Goal: Complete application form: Complete application form

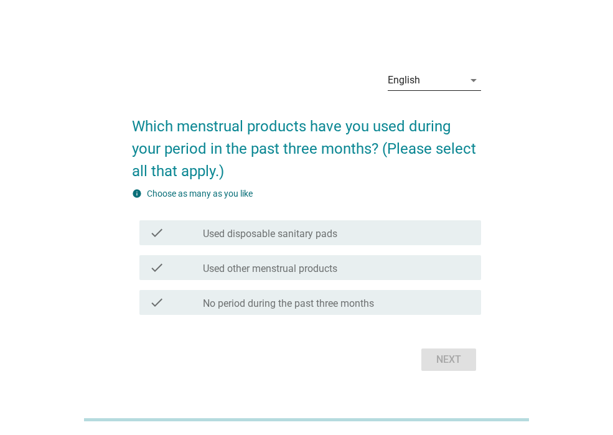
click at [450, 84] on div "English" at bounding box center [426, 80] width 76 height 20
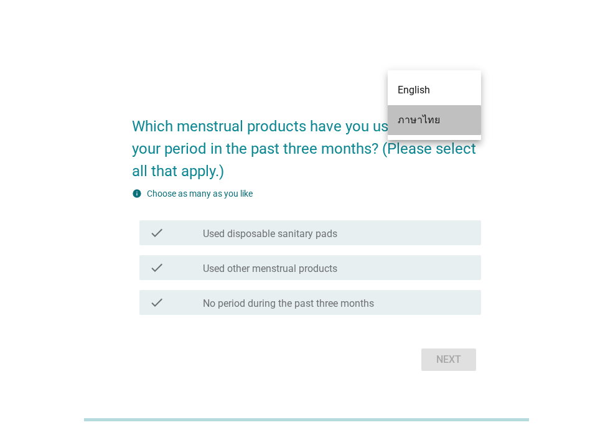
click at [437, 123] on div "ภาษาไทย" at bounding box center [434, 120] width 73 height 15
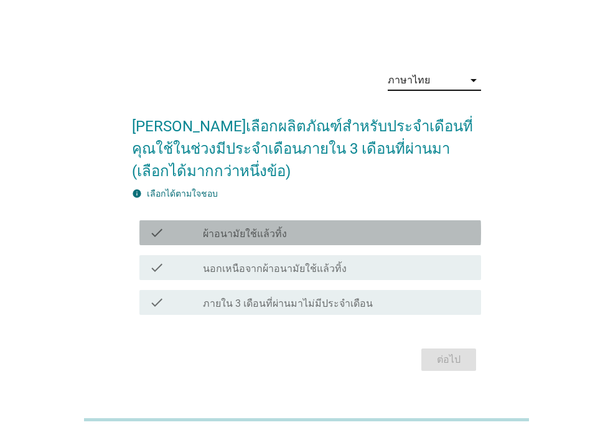
click at [362, 240] on div "check check_box_outline_blank ผ้าอนามัยใช้แล้วทิ้ง" at bounding box center [310, 232] width 342 height 25
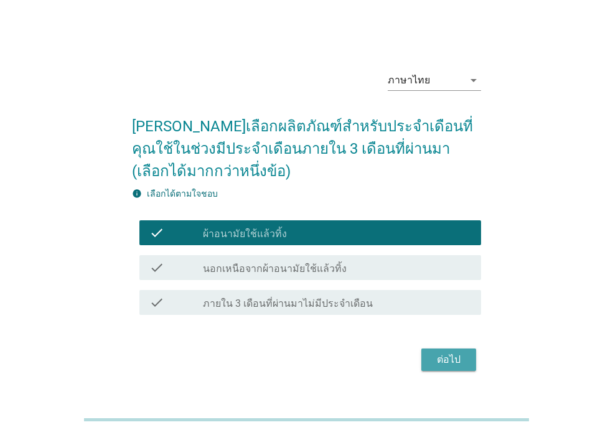
click at [459, 366] on div "ต่อไป" at bounding box center [448, 359] width 35 height 15
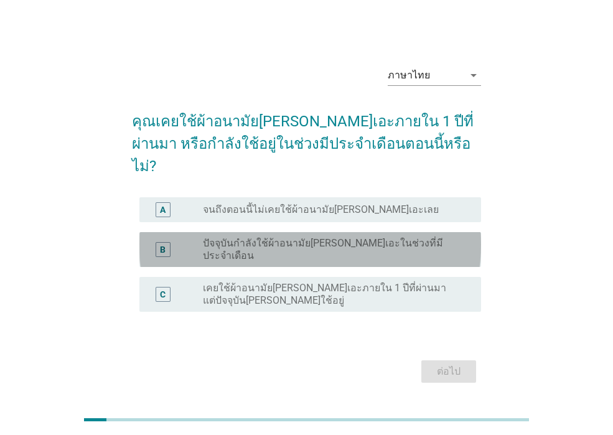
click at [347, 240] on label "ปัจจุบันกำลังใช้ผ้าอนามัย[PERSON_NAME]เอะในช่วงที่มีประจำเดือน" at bounding box center [332, 249] width 258 height 25
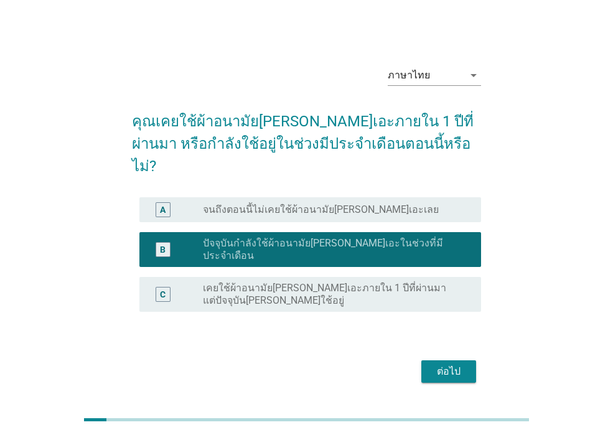
click at [449, 364] on div "ต่อไป" at bounding box center [448, 371] width 35 height 15
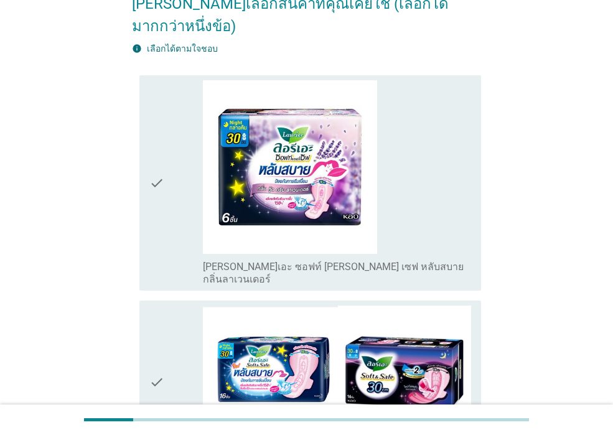
scroll to position [125, 0]
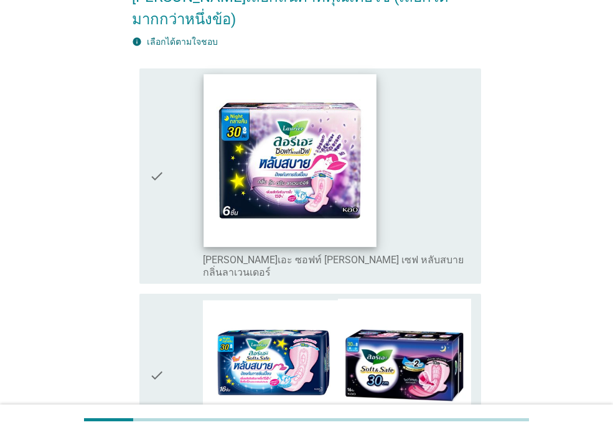
click at [343, 169] on img at bounding box center [290, 160] width 172 height 172
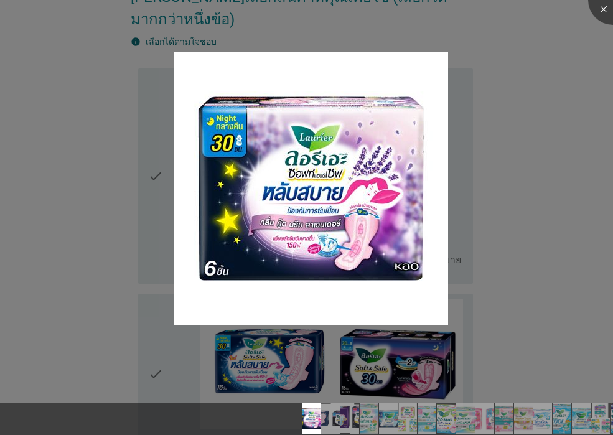
click at [565, 86] on div at bounding box center [306, 217] width 613 height 435
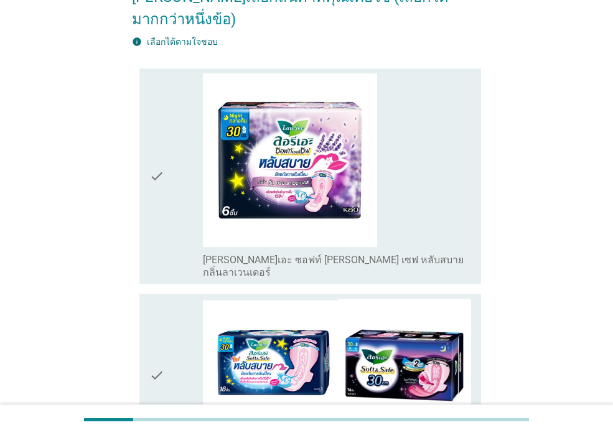
click at [156, 146] on icon "check" at bounding box center [156, 176] width 15 height 206
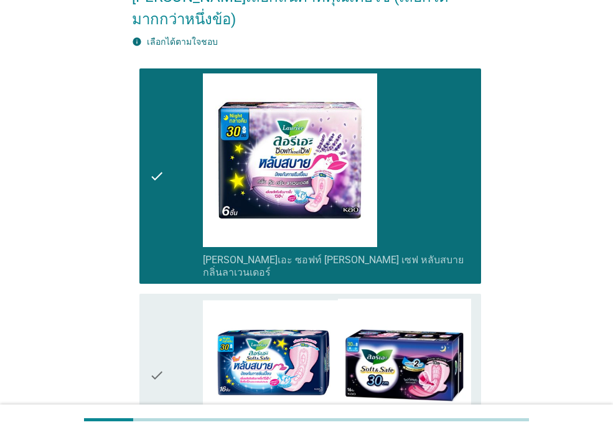
scroll to position [187, 0]
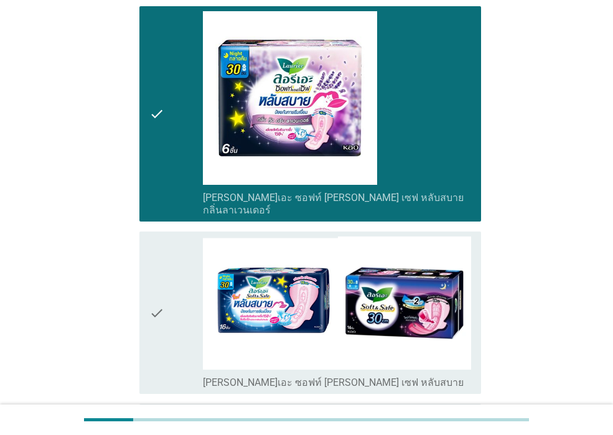
click at [158, 277] on icon "check" at bounding box center [156, 313] width 15 height 153
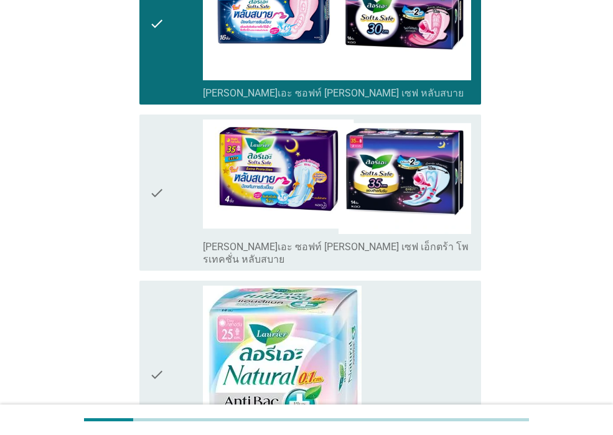
scroll to position [498, 0]
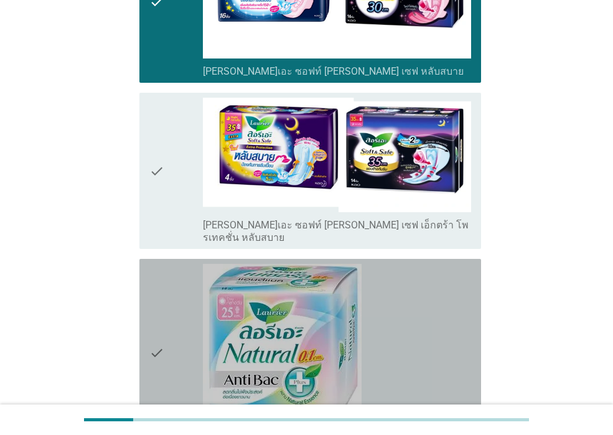
click at [151, 301] on icon "check" at bounding box center [156, 353] width 15 height 178
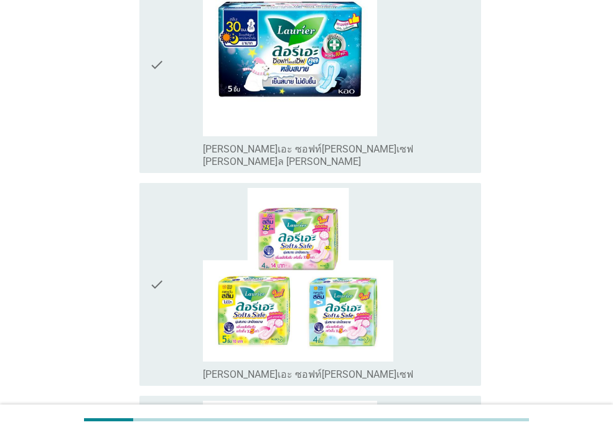
scroll to position [1183, 0]
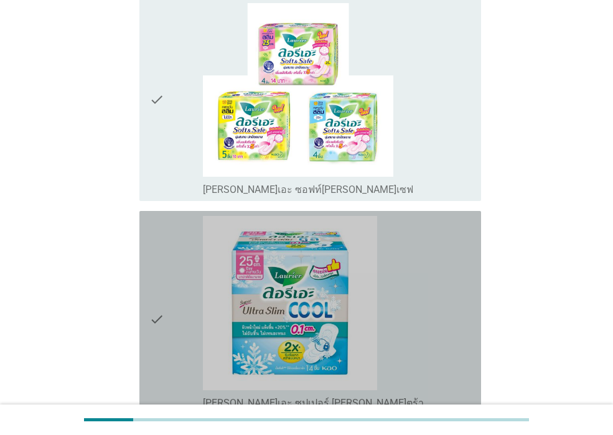
click at [157, 252] on icon "check" at bounding box center [156, 319] width 15 height 206
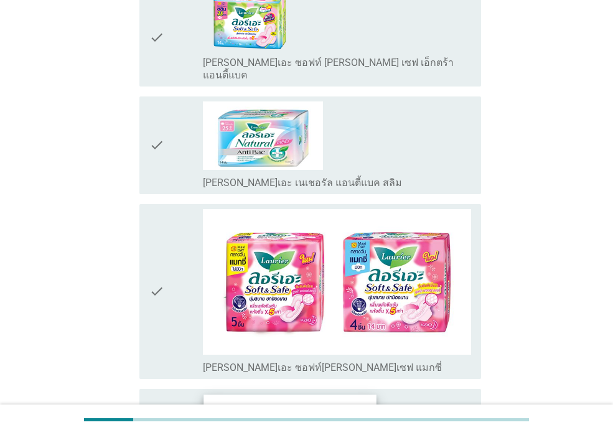
scroll to position [1743, 0]
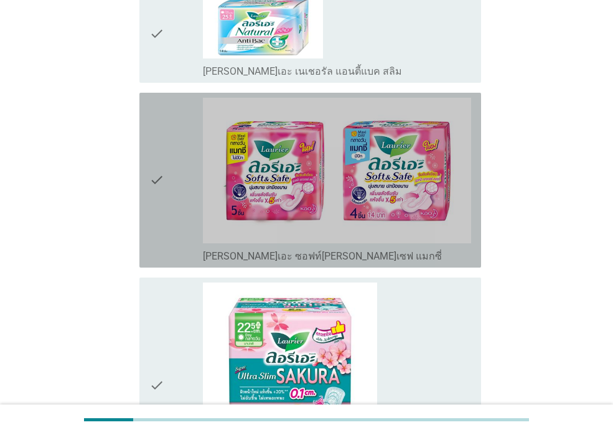
click at [161, 98] on icon "check" at bounding box center [156, 180] width 15 height 165
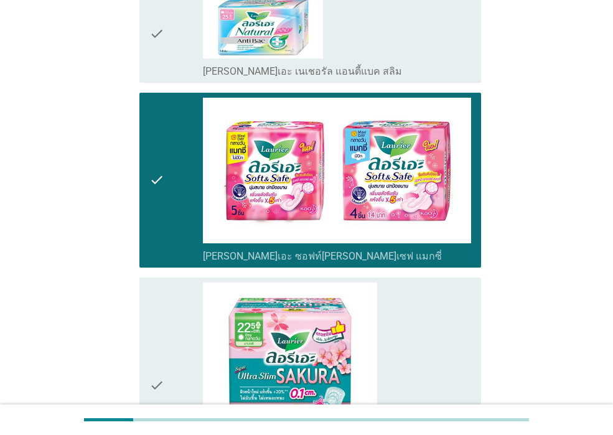
click at [159, 298] on icon "check" at bounding box center [156, 386] width 15 height 206
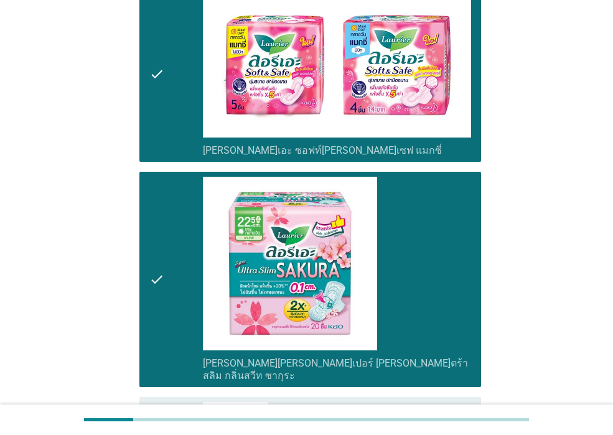
scroll to position [1992, 0]
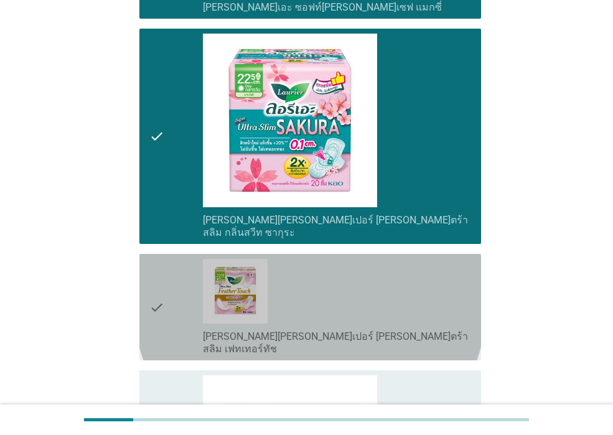
drag, startPoint x: 160, startPoint y: 191, endPoint x: 162, endPoint y: 278, distance: 87.8
click at [161, 259] on icon "check" at bounding box center [156, 307] width 15 height 97
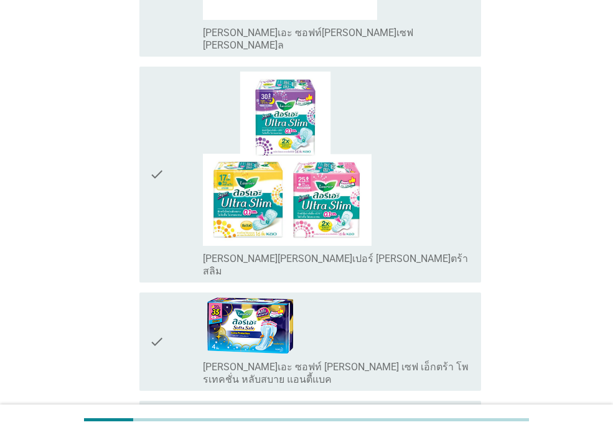
scroll to position [2950, 0]
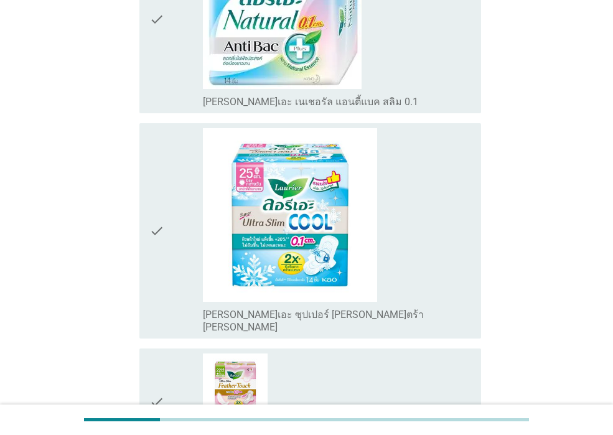
scroll to position [872, 0]
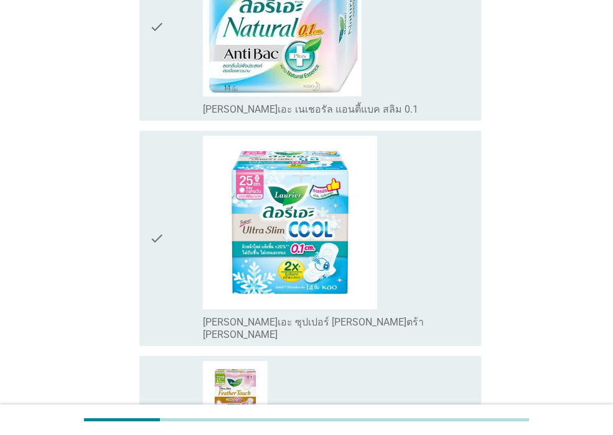
click at [183, 230] on div "check" at bounding box center [176, 239] width 54 height 206
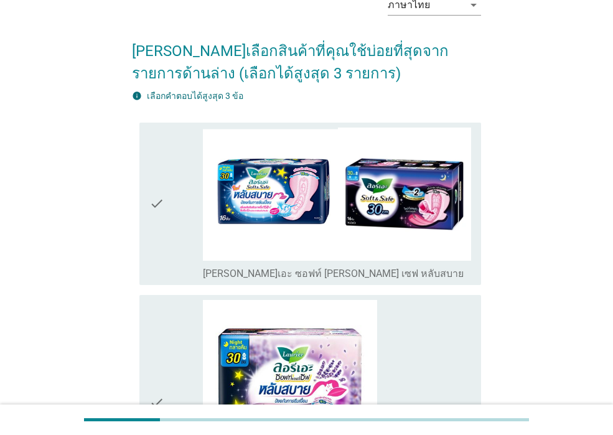
scroll to position [54, 0]
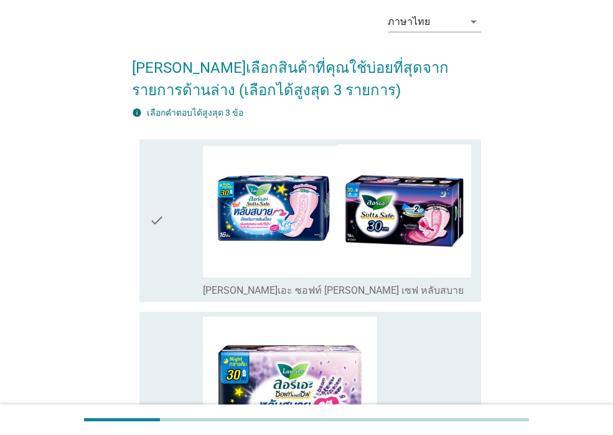
click at [143, 227] on div "check check_box_outline_blank [PERSON_NAME]เอะ ซอฟท์ [PERSON_NAME] เซฟ หลับสบาย" at bounding box center [310, 220] width 342 height 162
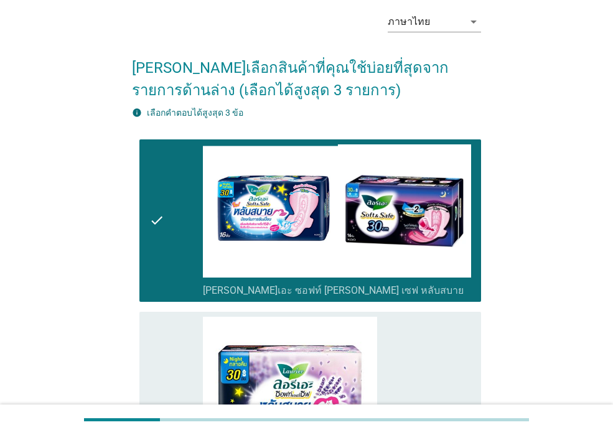
click at [162, 346] on icon "check" at bounding box center [156, 420] width 15 height 206
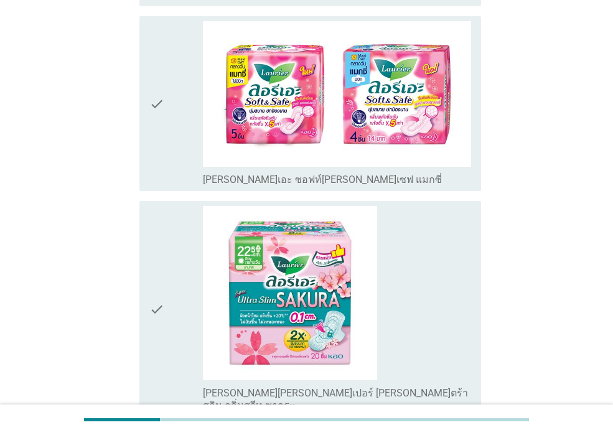
scroll to position [1423, 0]
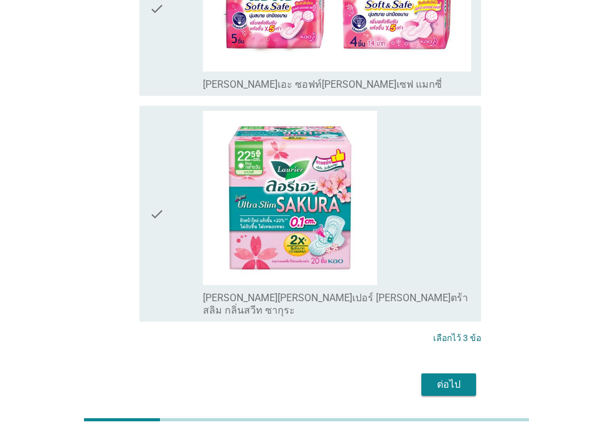
click at [451, 377] on div "ต่อไป" at bounding box center [448, 384] width 35 height 15
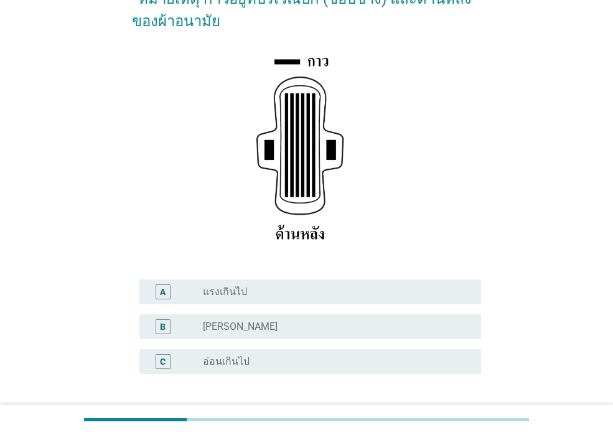
scroll to position [187, 0]
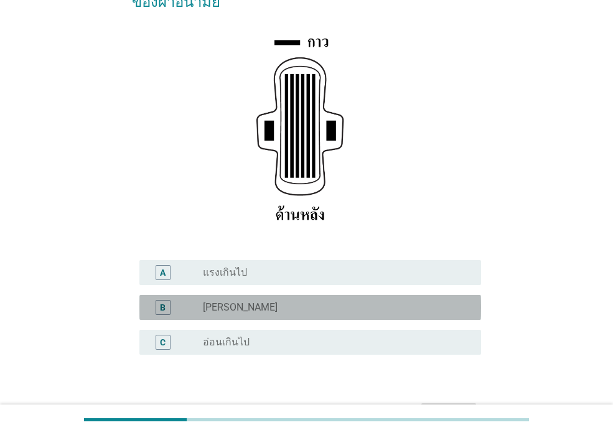
click at [296, 300] on div "radio_button_unchecked [PERSON_NAME]" at bounding box center [337, 307] width 268 height 15
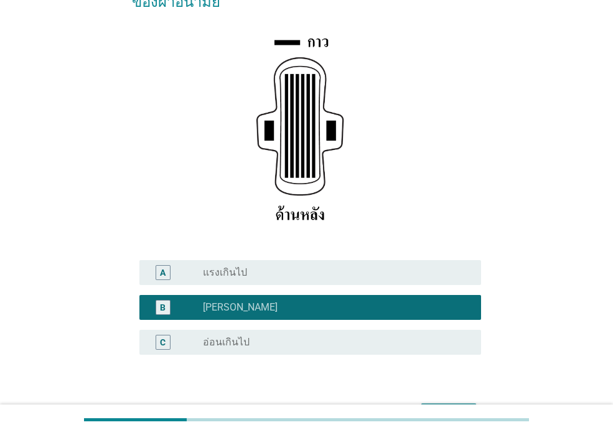
click at [442, 407] on div "ต่อไป" at bounding box center [448, 414] width 35 height 15
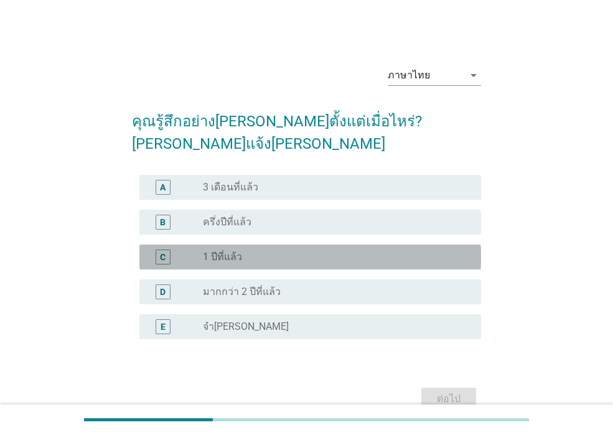
click at [321, 251] on div "radio_button_unchecked 1 ปีที่แล้ว" at bounding box center [332, 257] width 258 height 12
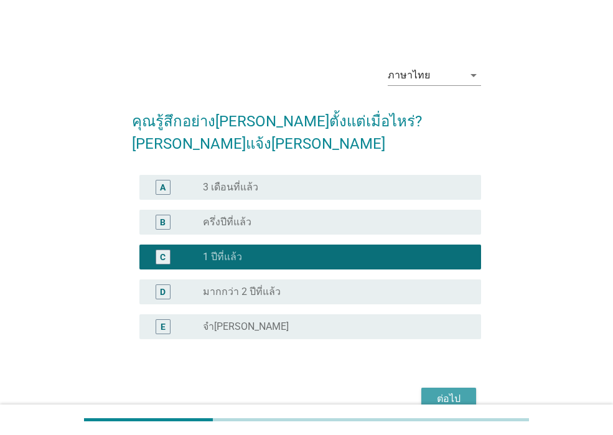
click at [451, 392] on div "ต่อไป" at bounding box center [448, 399] width 35 height 15
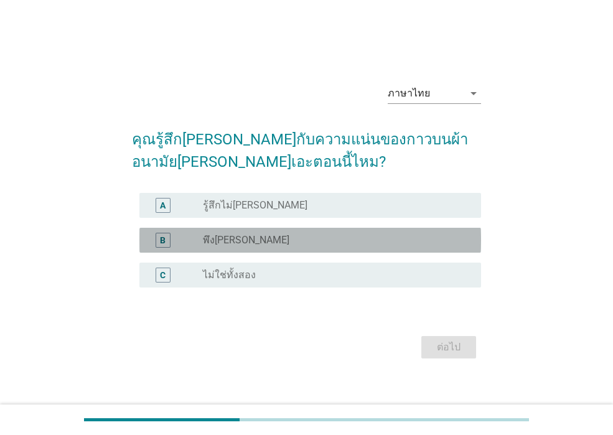
click at [344, 244] on div "radio_button_unchecked พึง[PERSON_NAME]" at bounding box center [332, 240] width 258 height 12
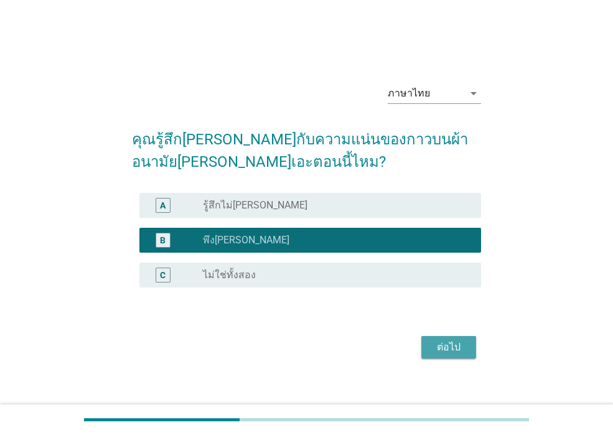
click at [455, 353] on div "ต่อไป" at bounding box center [448, 347] width 35 height 15
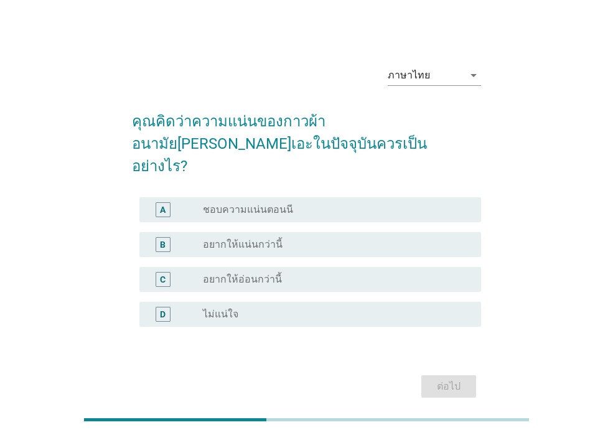
click at [322, 204] on div "radio_button_unchecked ชอบความแน่นตอนนี" at bounding box center [332, 210] width 258 height 12
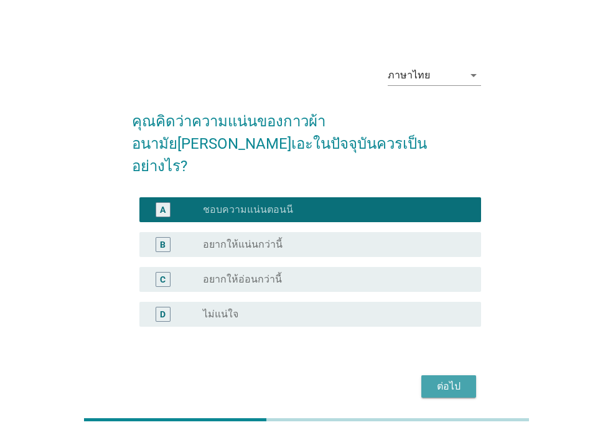
click at [448, 379] on div "ต่อไป" at bounding box center [448, 386] width 35 height 15
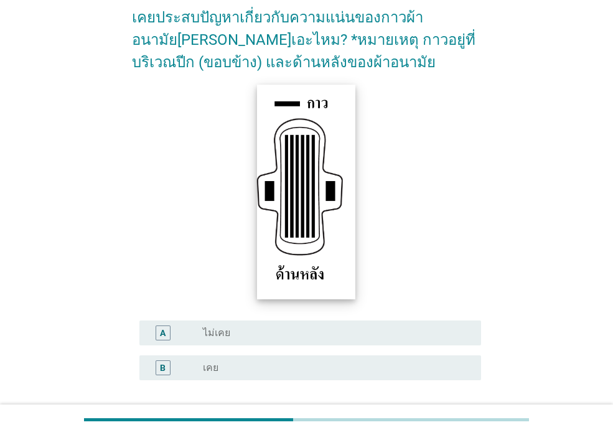
scroll to position [125, 0]
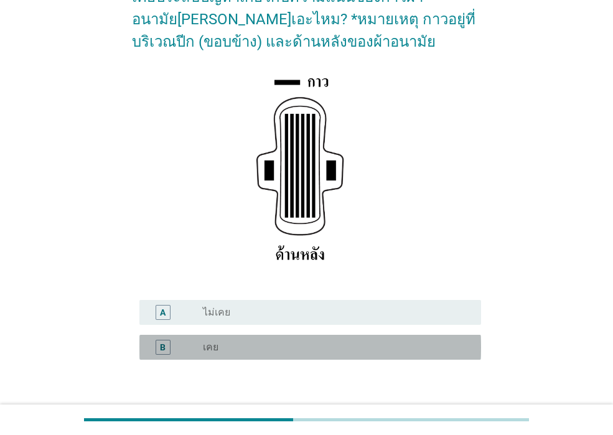
click at [293, 347] on div "radio_button_unchecked เคย" at bounding box center [332, 347] width 258 height 12
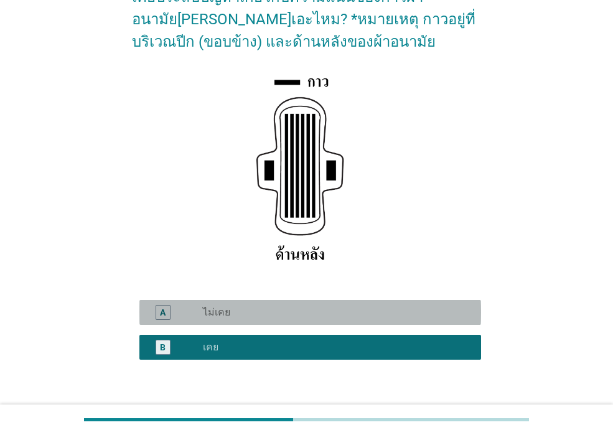
click at [298, 311] on div "radio_button_unchecked ไม่เคย" at bounding box center [332, 312] width 258 height 12
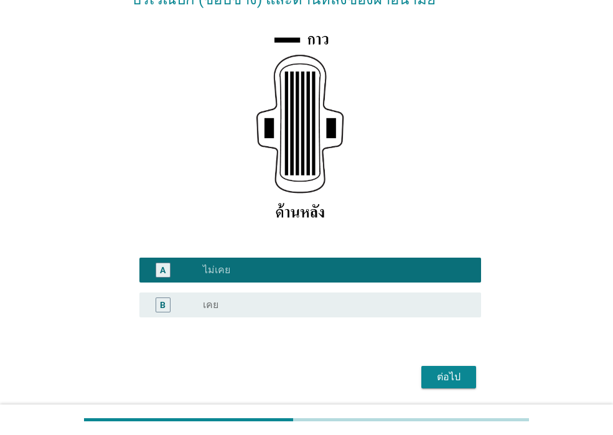
scroll to position [209, 0]
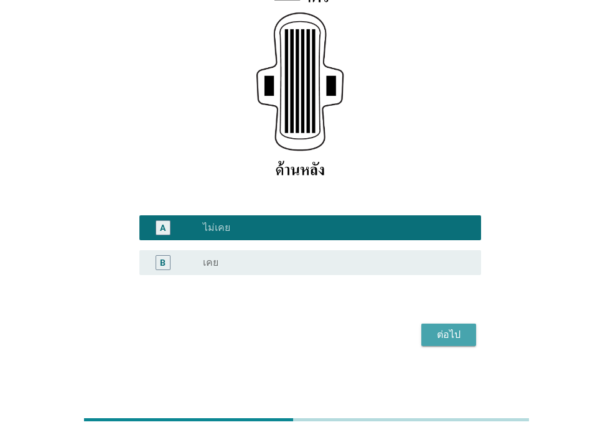
click at [449, 327] on div "ต่อไป" at bounding box center [448, 334] width 35 height 15
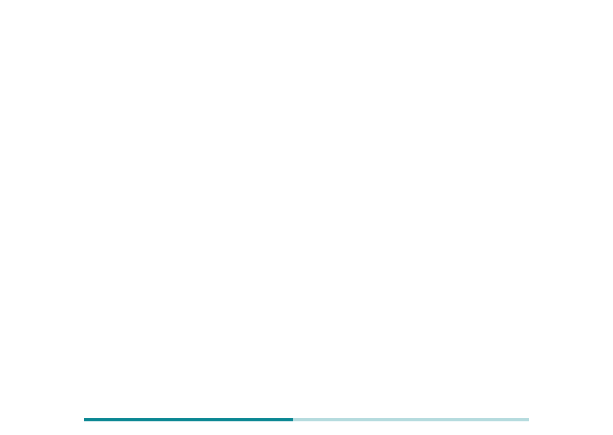
scroll to position [0, 0]
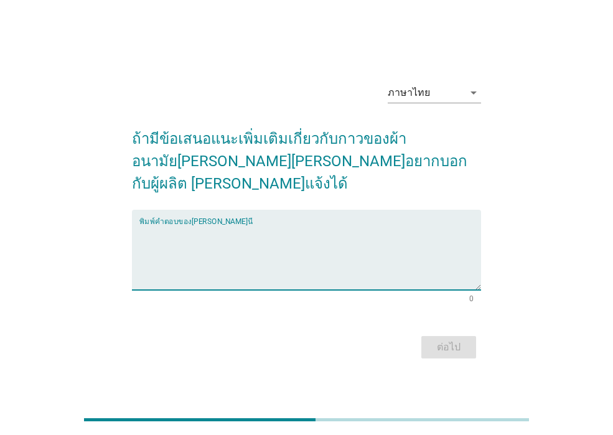
click at [318, 245] on textarea "พิมพ์คำตอบของคุณ ที่นี่" at bounding box center [310, 257] width 342 height 65
click at [279, 225] on textarea "พิมพ์คำตอบของคุณ ที่นี่" at bounding box center [310, 257] width 342 height 65
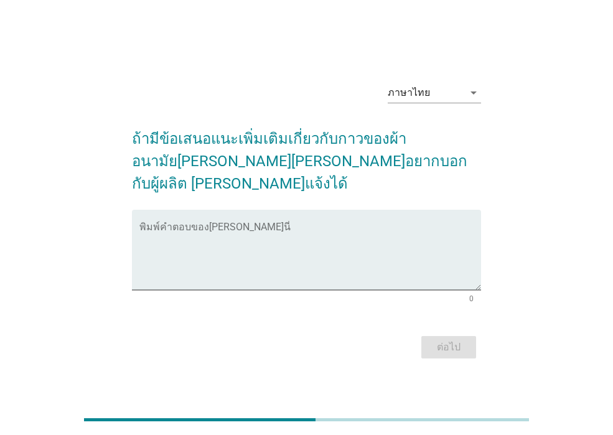
click at [424, 336] on div "ต่อไป" at bounding box center [306, 347] width 349 height 30
click at [395, 246] on textarea "พิมพ์คำตอบของคุณ ที่นี่" at bounding box center [310, 257] width 342 height 65
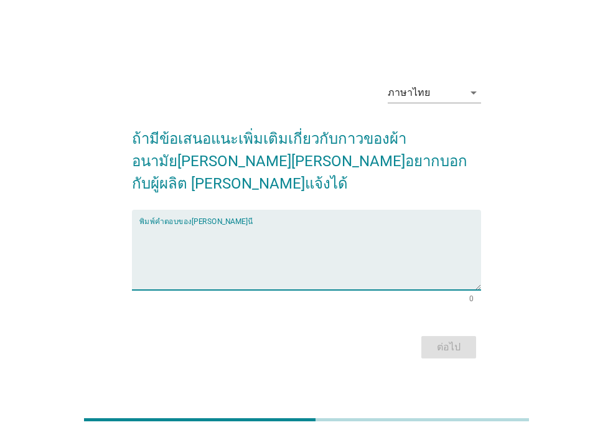
drag, startPoint x: 184, startPoint y: 225, endPoint x: 271, endPoint y: 224, distance: 86.5
click at [271, 225] on textarea "พิมพ์คำตอบของคุณ ที่นี่" at bounding box center [310, 257] width 342 height 65
click at [194, 248] on textarea "พิมพ์คำตอบของคุณ ที่นี่" at bounding box center [310, 257] width 342 height 65
type textarea "😊"
click at [430, 337] on button "ต่อไป" at bounding box center [448, 347] width 55 height 22
